Goal: Navigation & Orientation: Find specific page/section

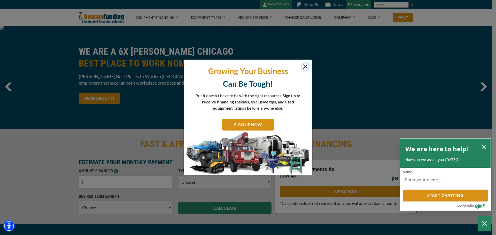
click at [303, 65] on button "Close" at bounding box center [305, 67] width 6 height 6
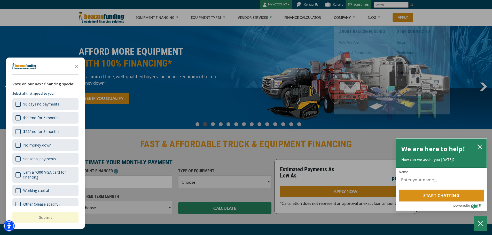
click at [347, 103] on div at bounding box center [246, 117] width 492 height 235
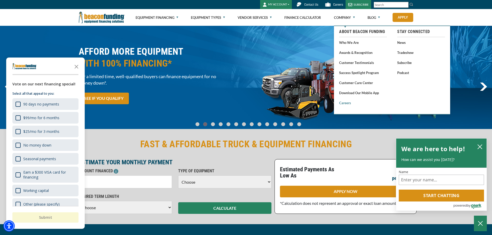
click at [348, 104] on link "Careers" at bounding box center [363, 103] width 48 height 6
